Goal: Navigation & Orientation: Find specific page/section

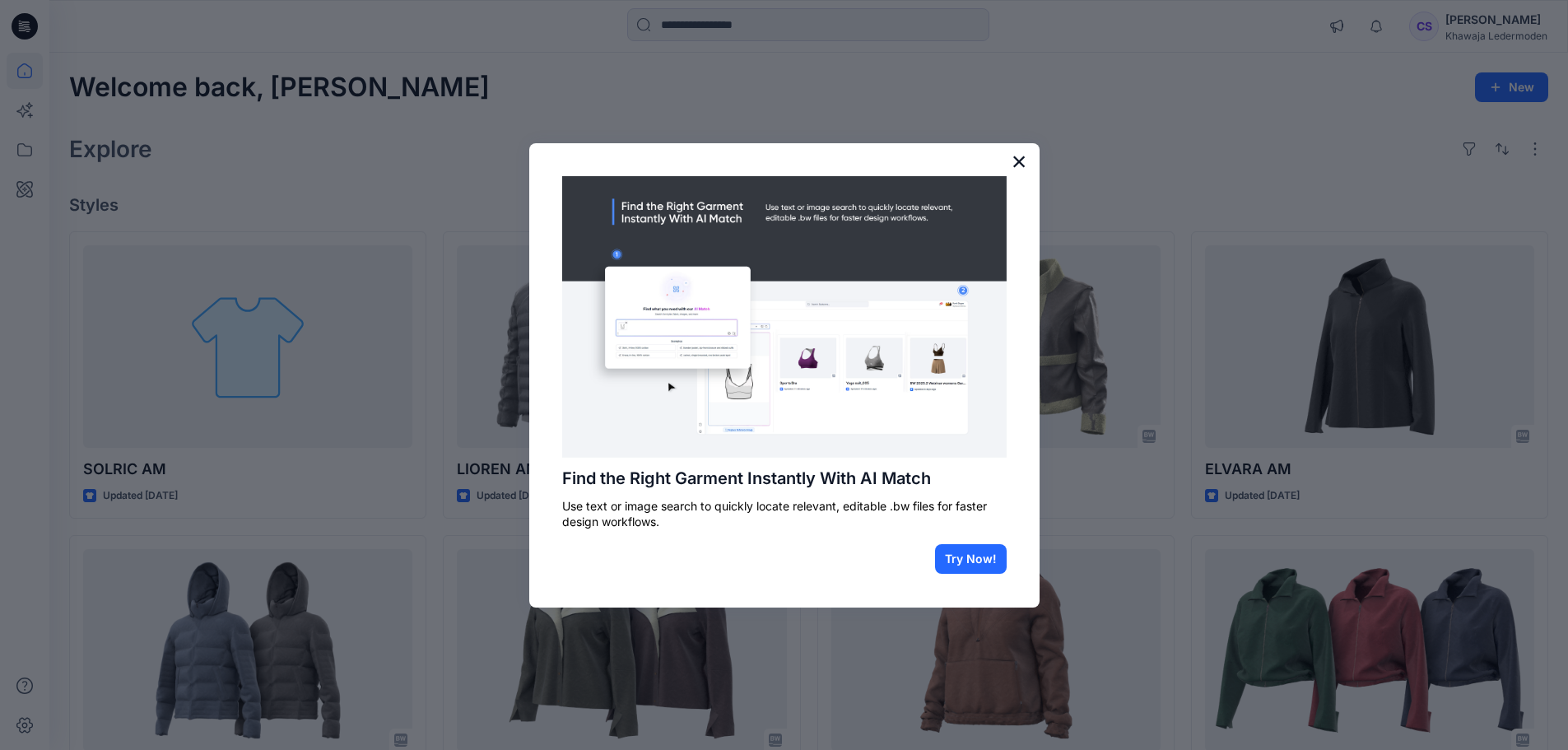
click at [1026, 169] on button "×" at bounding box center [1020, 161] width 15 height 27
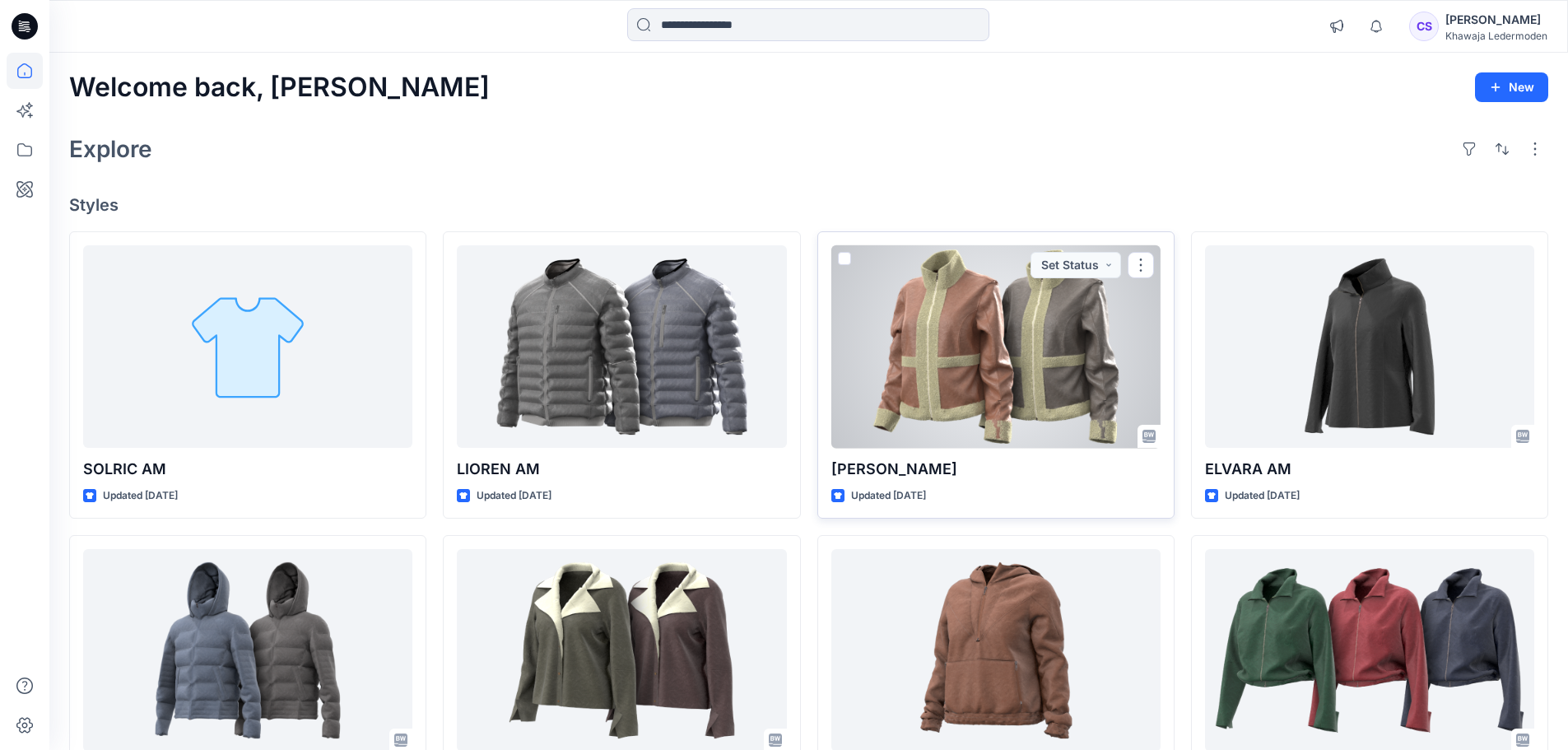
click at [1112, 420] on div at bounding box center [995, 347] width 329 height 204
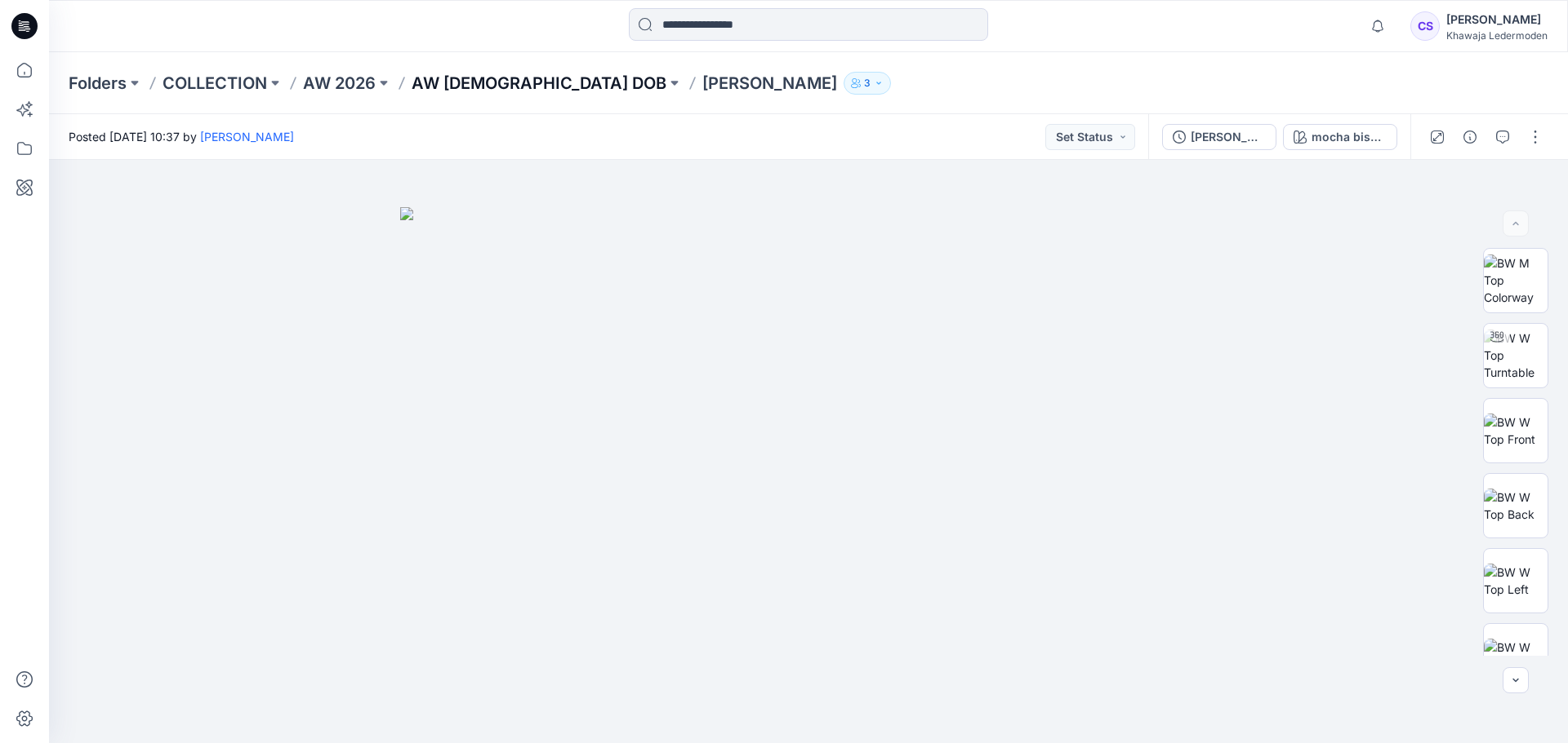
click at [467, 84] on p "AW [DEMOGRAPHIC_DATA] DOB" at bounding box center [539, 83] width 255 height 23
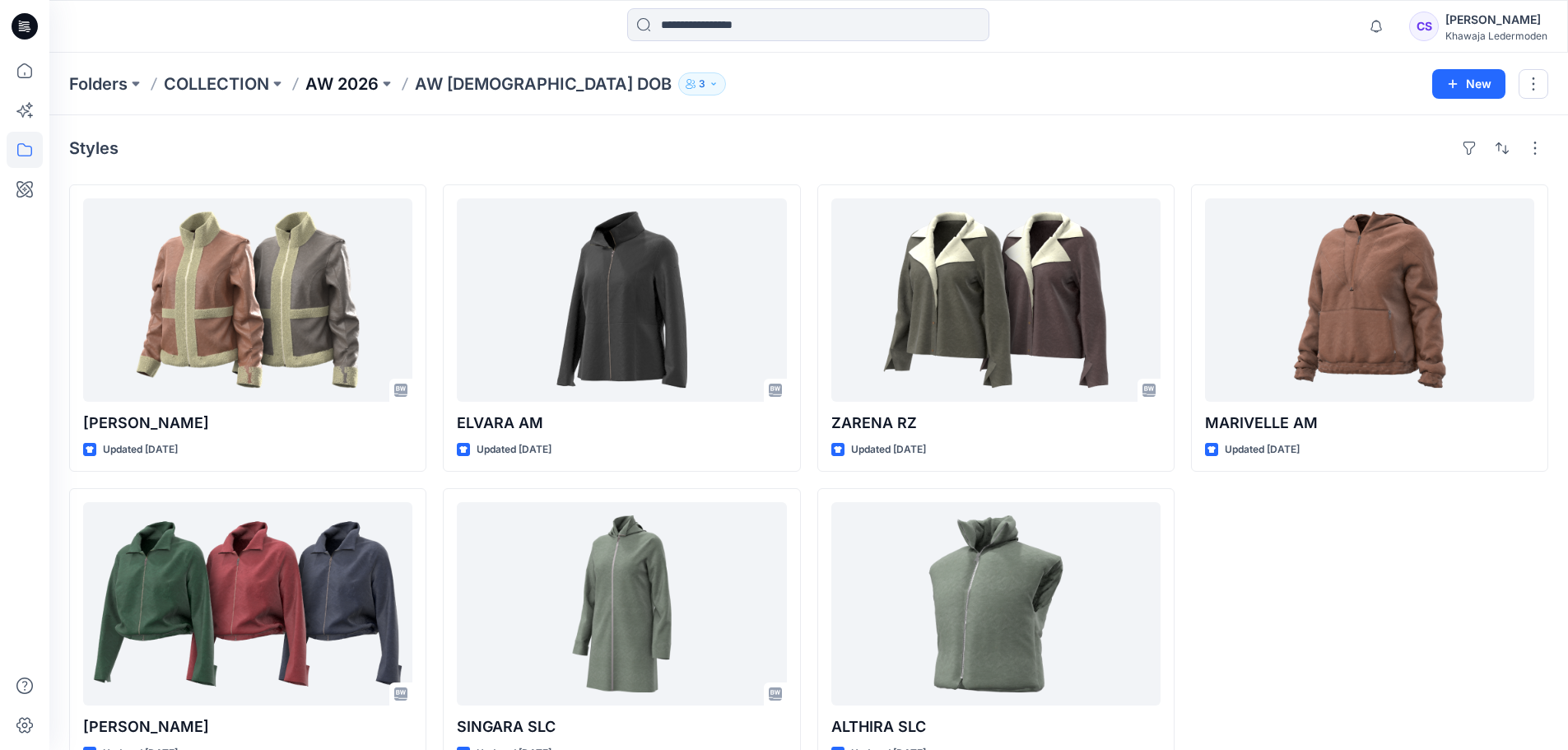
click at [346, 88] on p "AW 2026" at bounding box center [341, 83] width 73 height 23
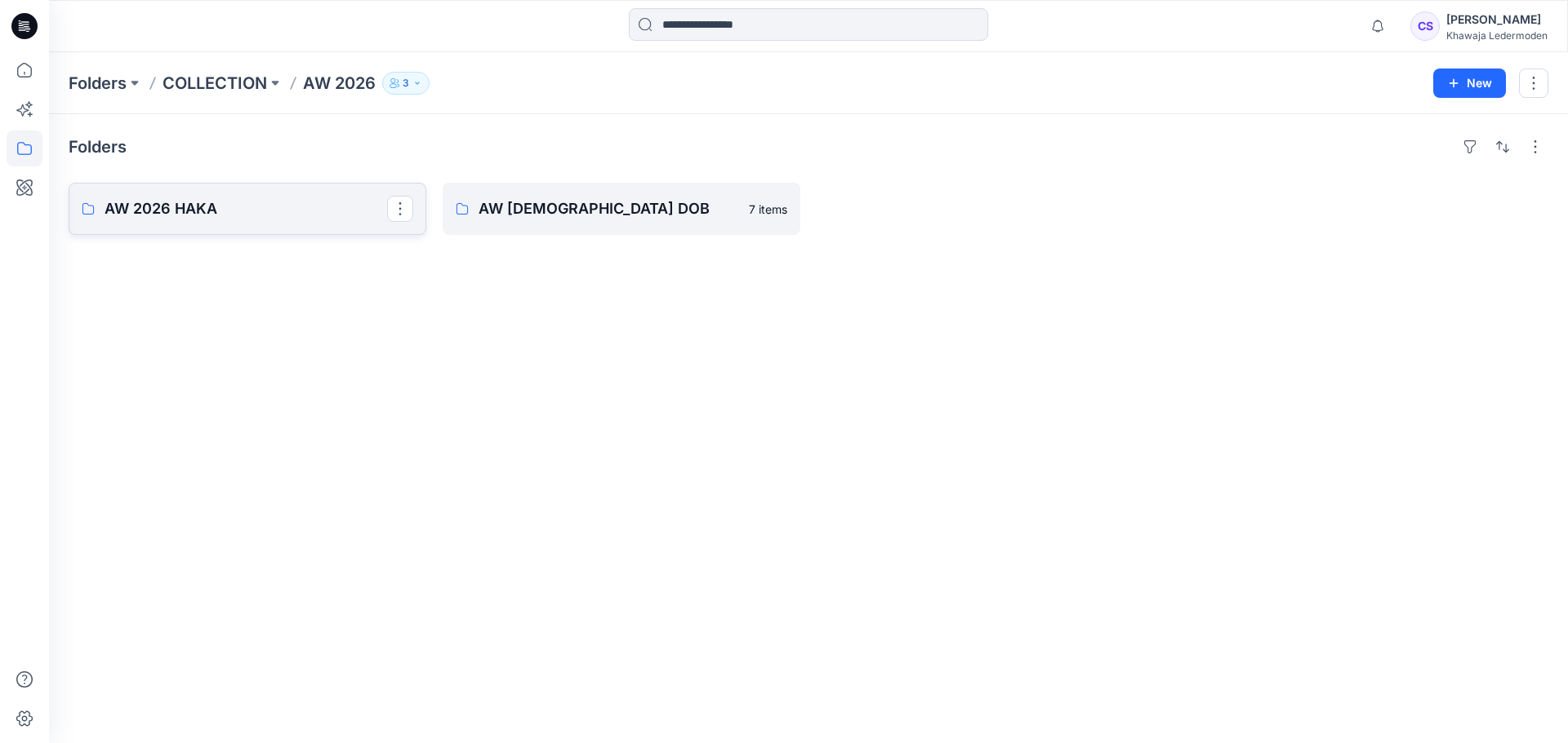
click at [223, 195] on link "AW 2026 HAKA" at bounding box center [246, 209] width 357 height 52
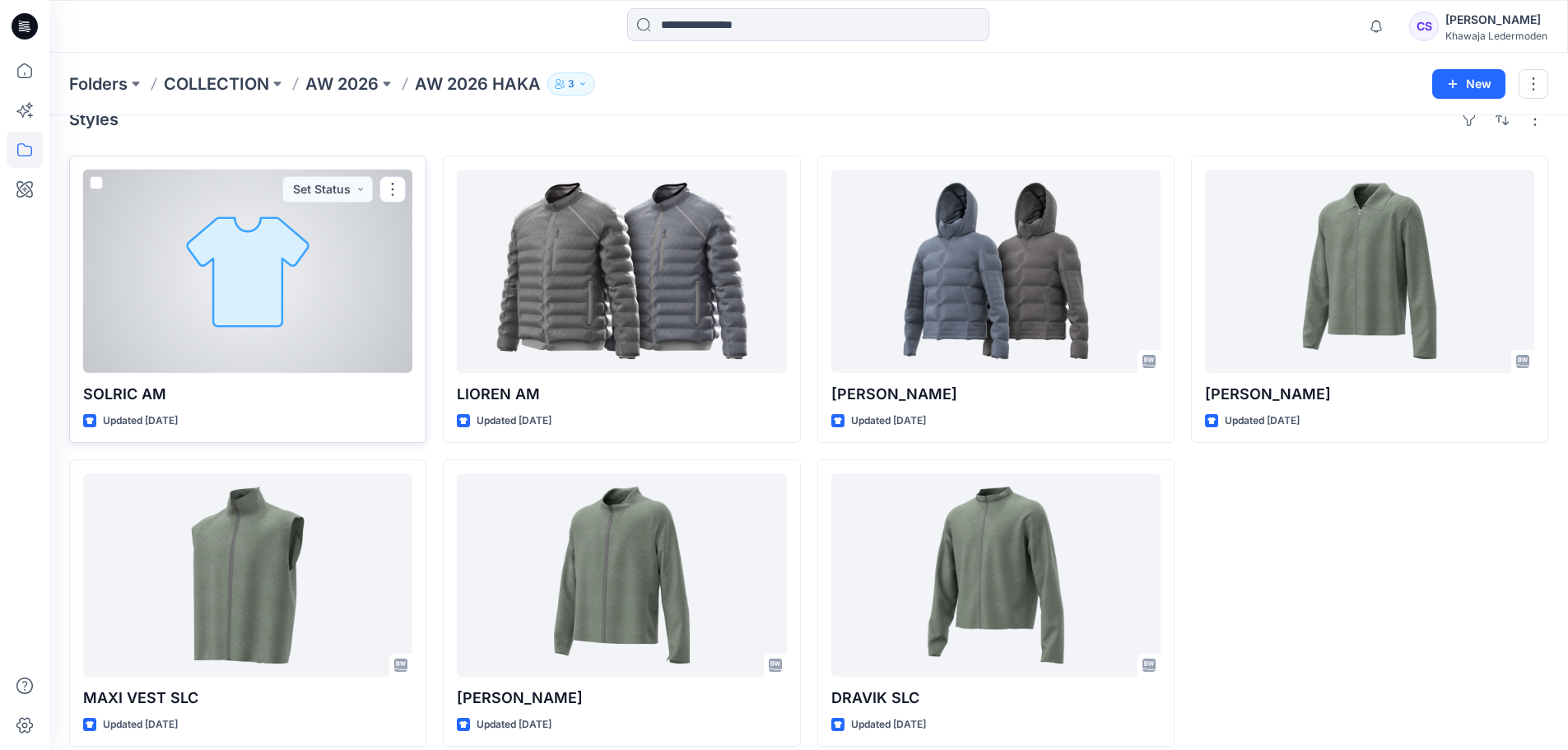
scroll to position [46, 0]
